Goal: Transaction & Acquisition: Purchase product/service

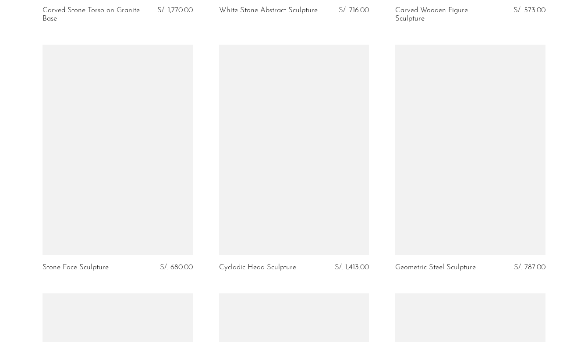
scroll to position [543, 0]
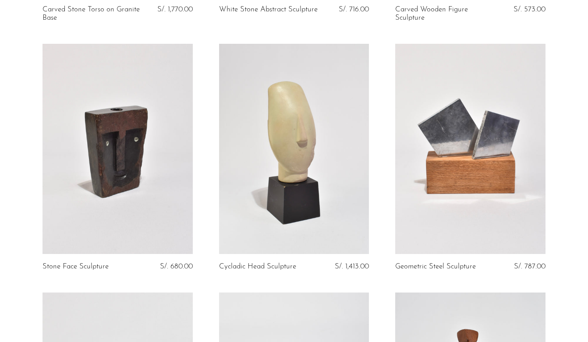
click at [160, 172] on link at bounding box center [118, 149] width 150 height 210
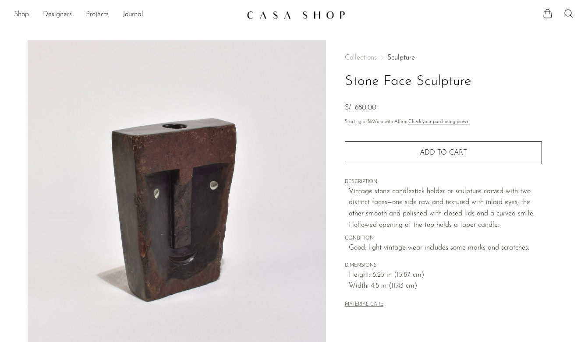
drag, startPoint x: 377, startPoint y: 107, endPoint x: 355, endPoint y: 106, distance: 22.8
click at [355, 106] on div "S/. 680.00" at bounding box center [443, 108] width 197 height 11
copy span "680.00"
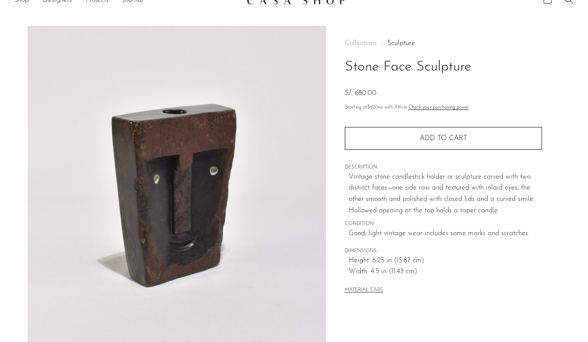
scroll to position [16, 0]
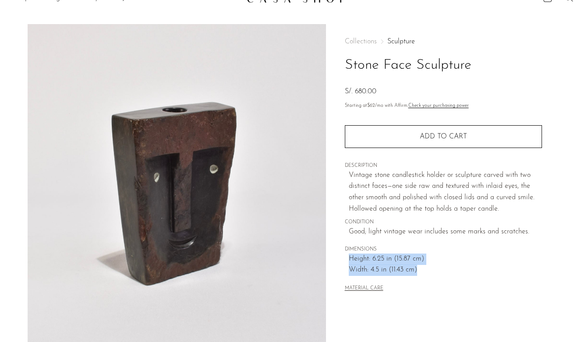
drag, startPoint x: 419, startPoint y: 270, endPoint x: 348, endPoint y: 259, distance: 72.4
click at [348, 259] on div "Collections Sculpture Stone Face Sculpture S/. 680.00 Starting at $62 /mo with …" at bounding box center [443, 166] width 197 height 284
copy div "Height: 6.25 in (15.87 cm) Width: 4.5 in (11.43 cm)"
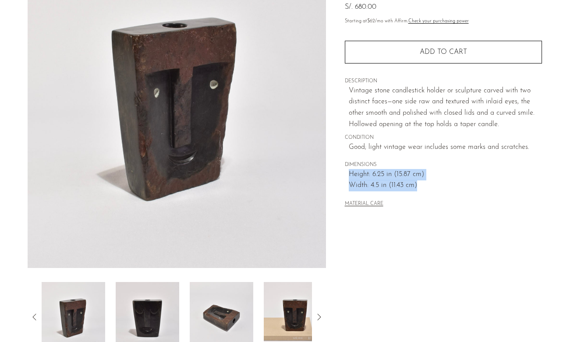
scroll to position [93, 0]
